Goal: Information Seeking & Learning: Find specific page/section

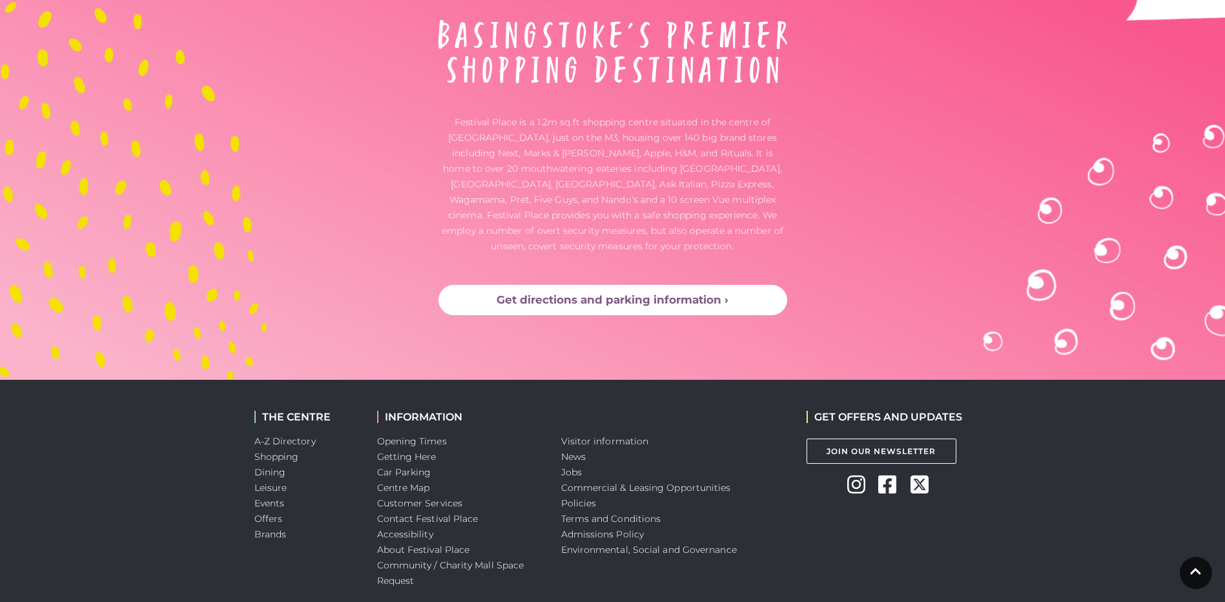
scroll to position [4302, 0]
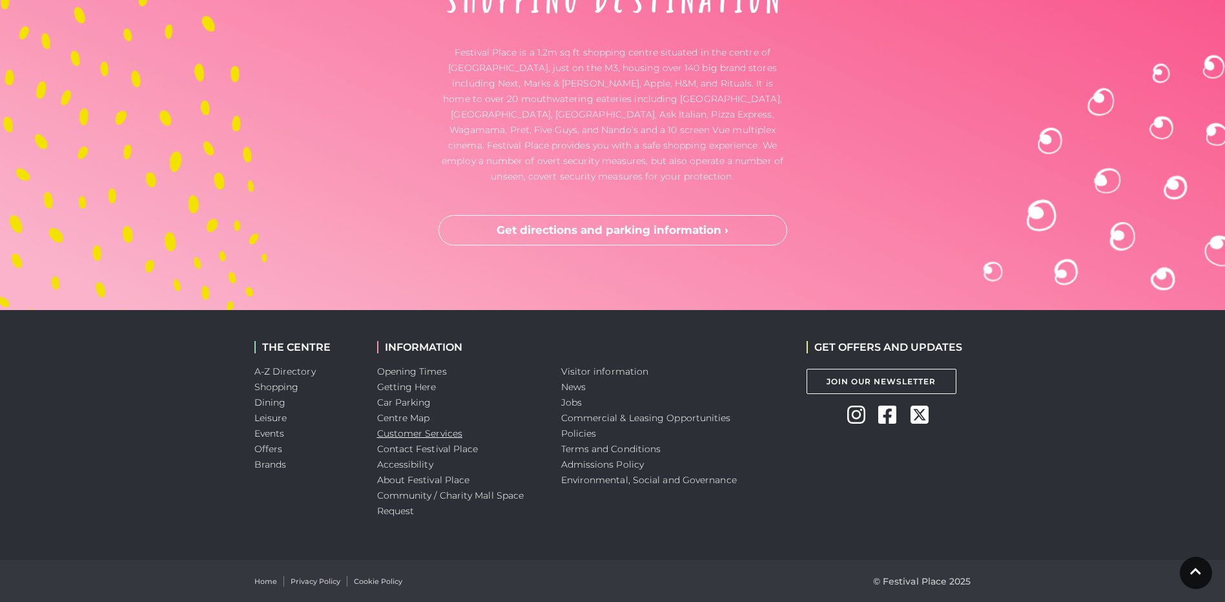
click at [431, 433] on link "Customer Services" at bounding box center [420, 434] width 86 height 12
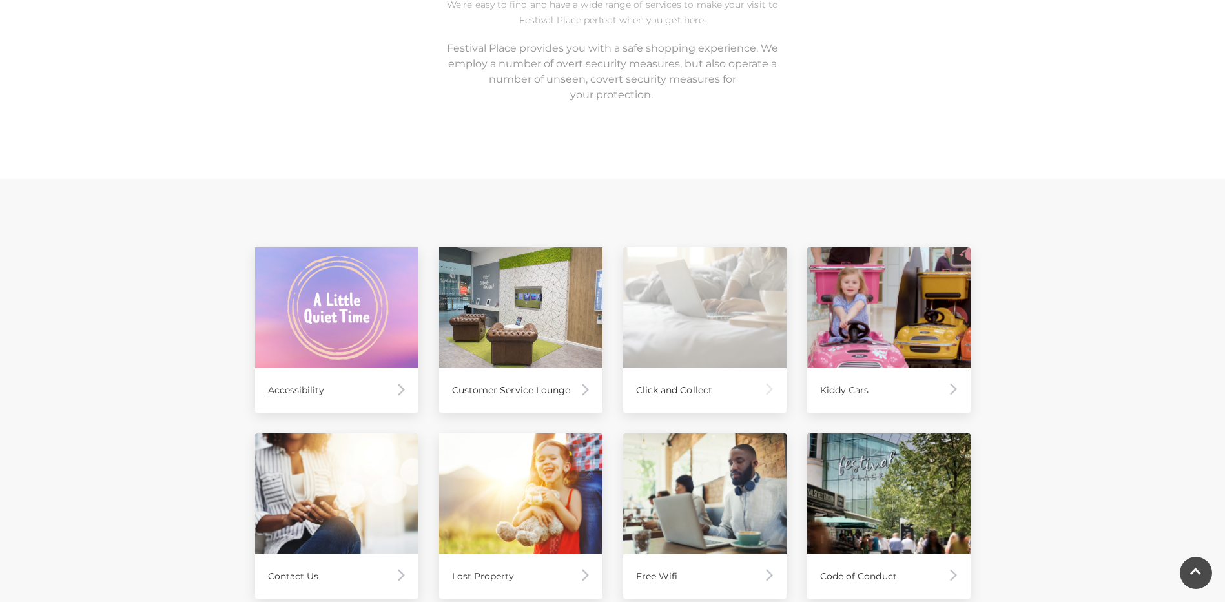
scroll to position [646, 0]
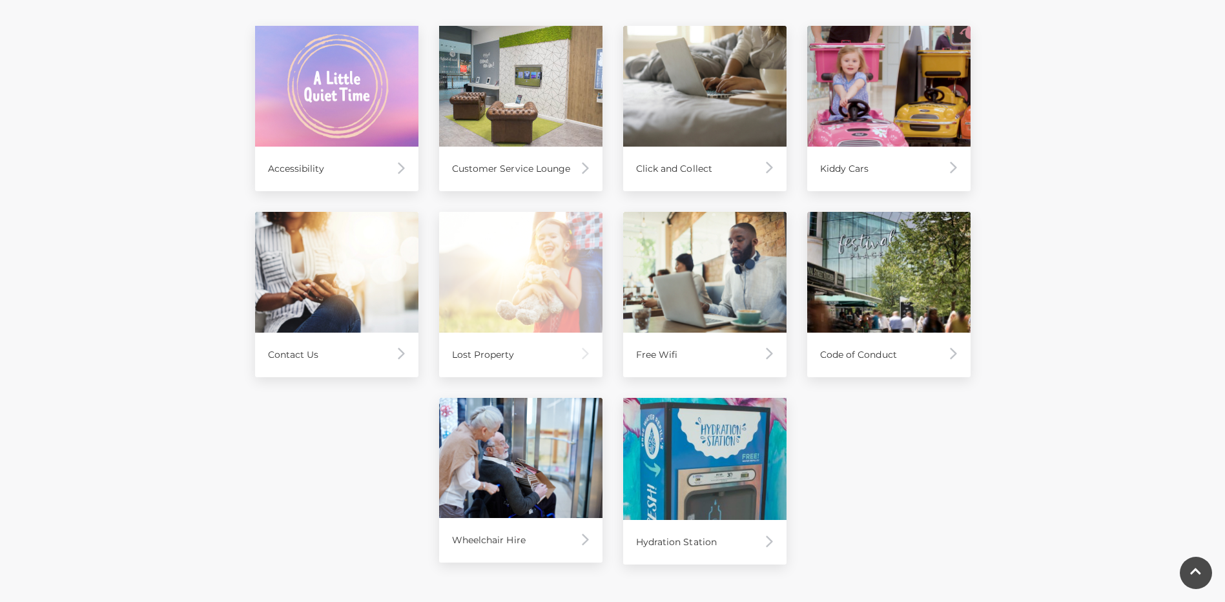
click at [523, 353] on div "Lost Property" at bounding box center [520, 355] width 163 height 45
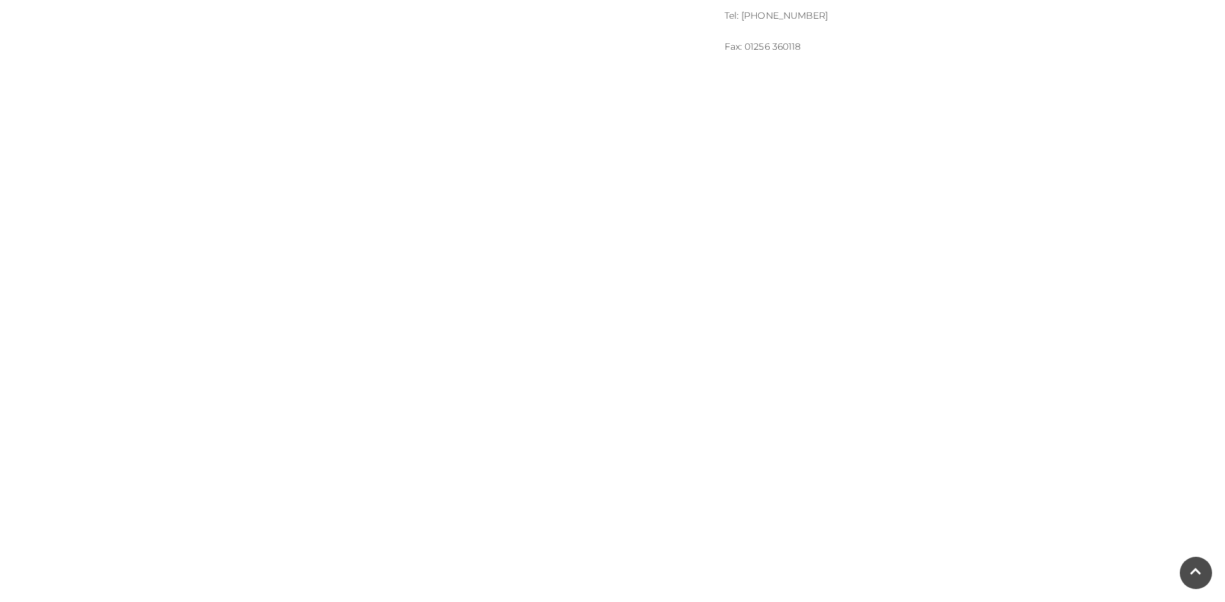
scroll to position [646, 0]
